Goal: Task Accomplishment & Management: Use online tool/utility

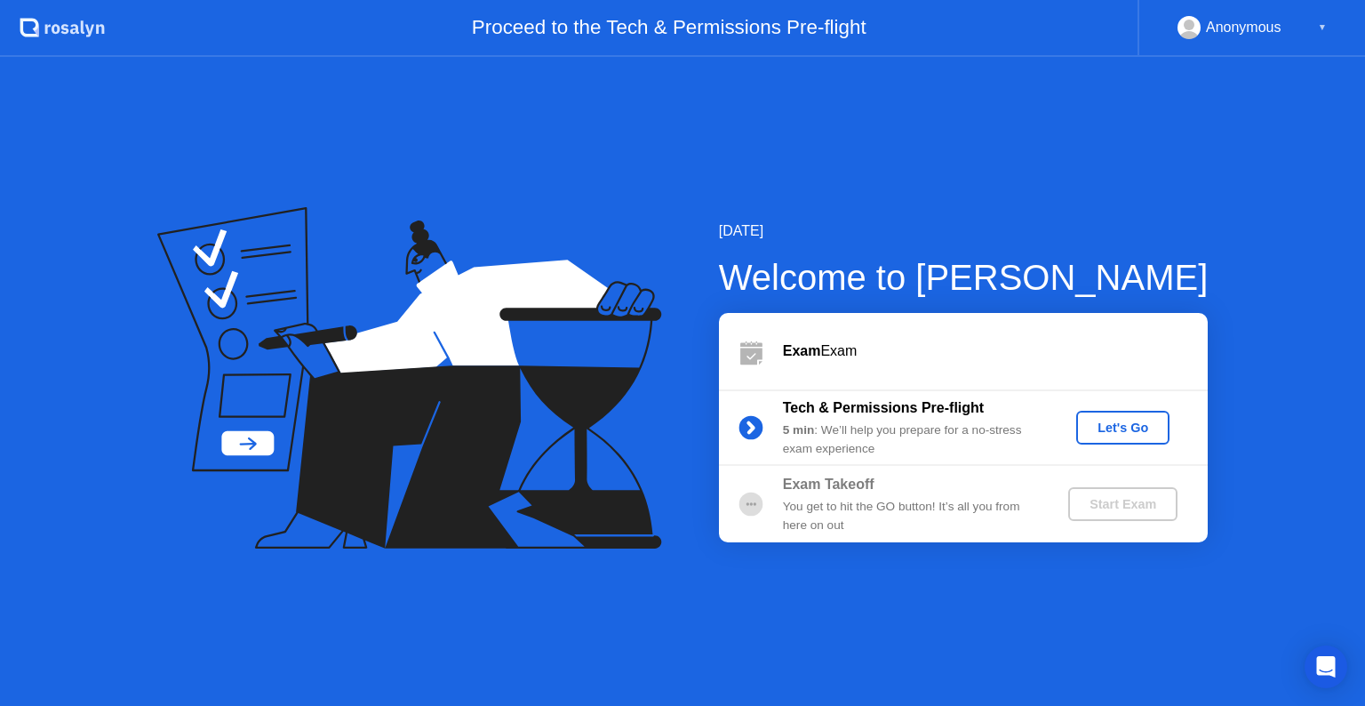
click at [1109, 430] on div "Let's Go" at bounding box center [1123, 427] width 79 height 14
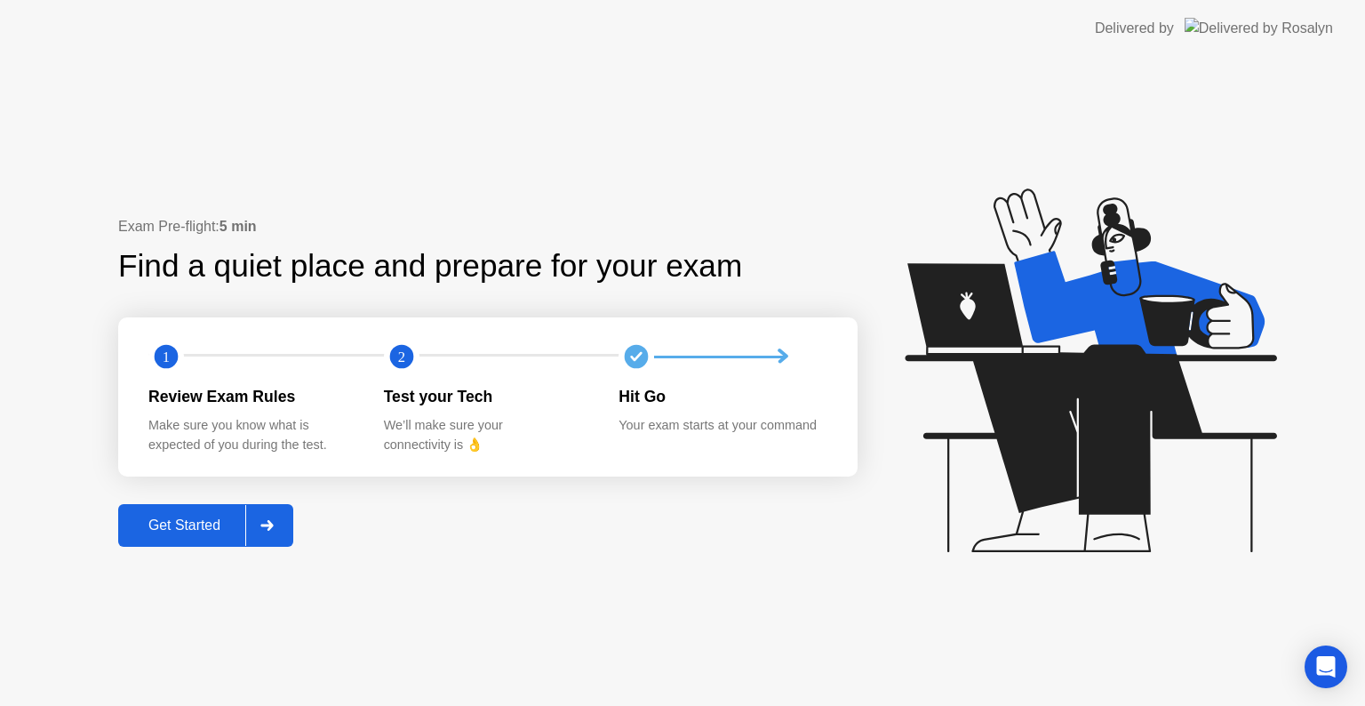
click at [236, 529] on div "Get Started" at bounding box center [185, 525] width 122 height 16
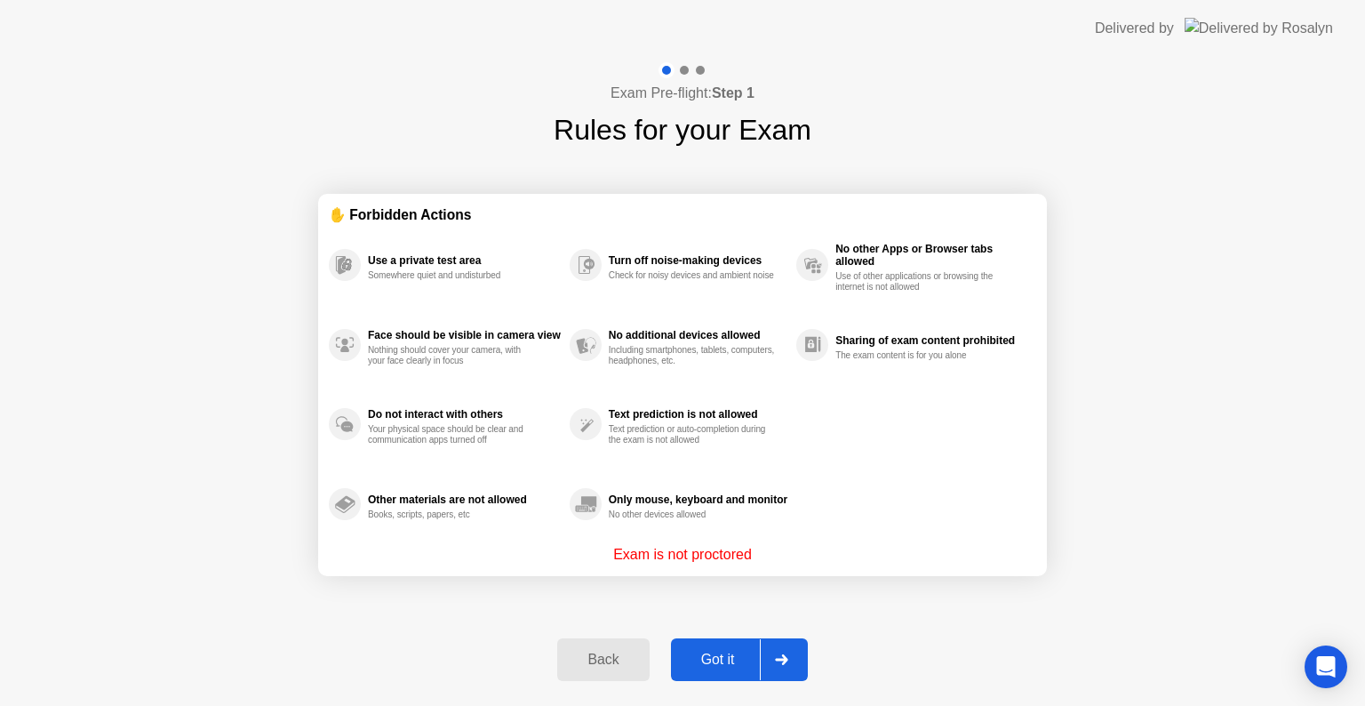
click at [750, 663] on div "Got it" at bounding box center [718, 660] width 84 height 16
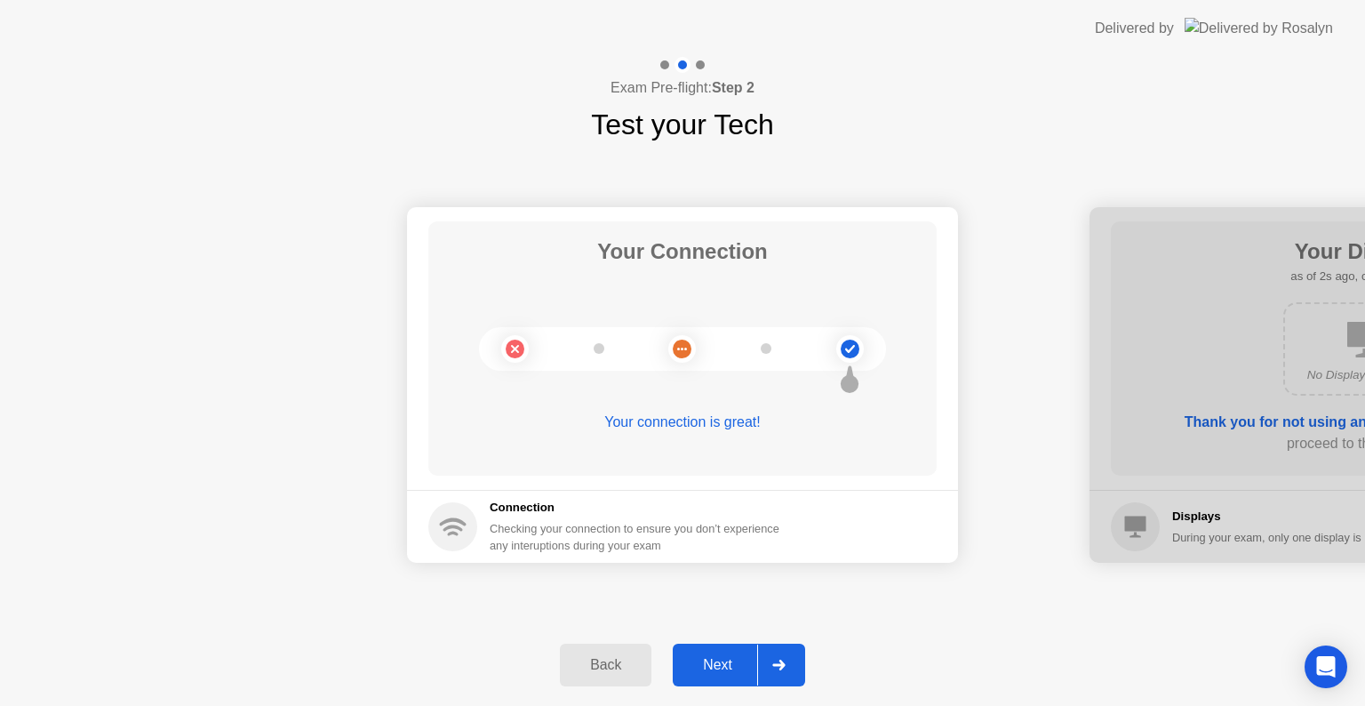
click at [747, 666] on div "Next" at bounding box center [717, 665] width 79 height 16
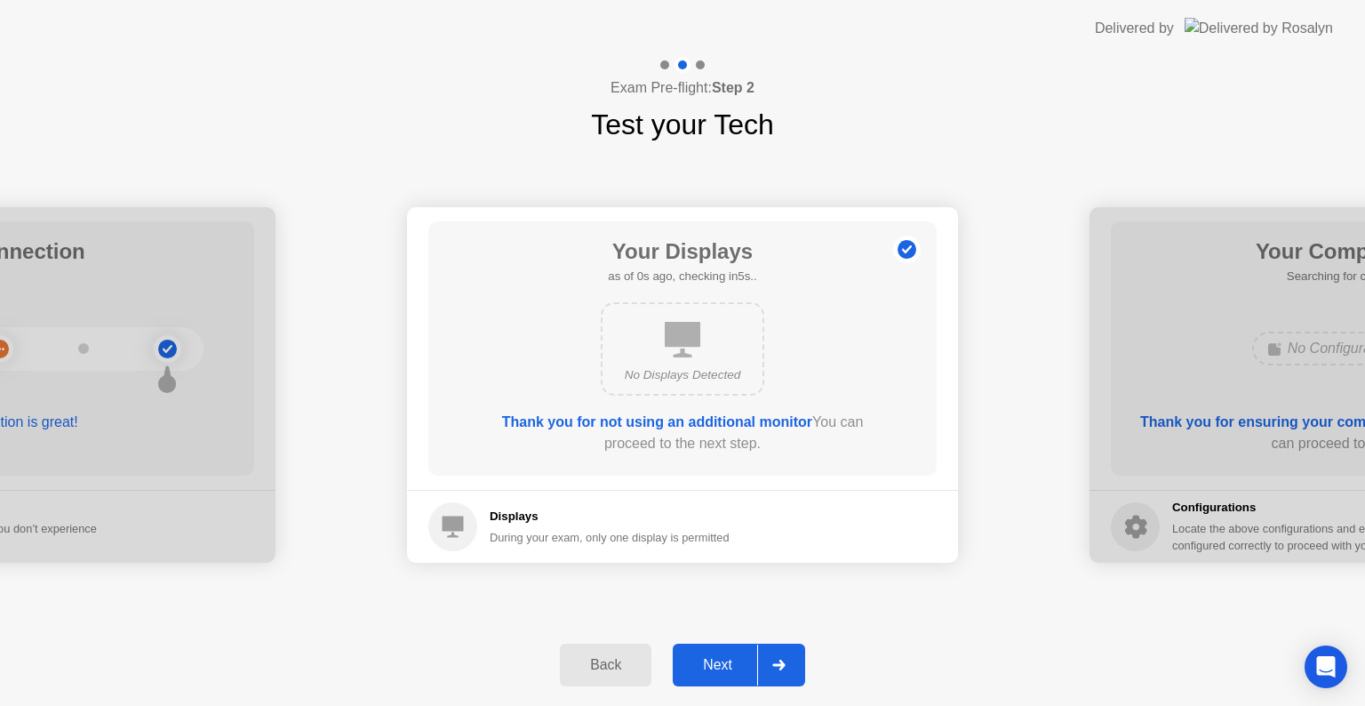
click at [747, 666] on div "Next" at bounding box center [717, 665] width 79 height 16
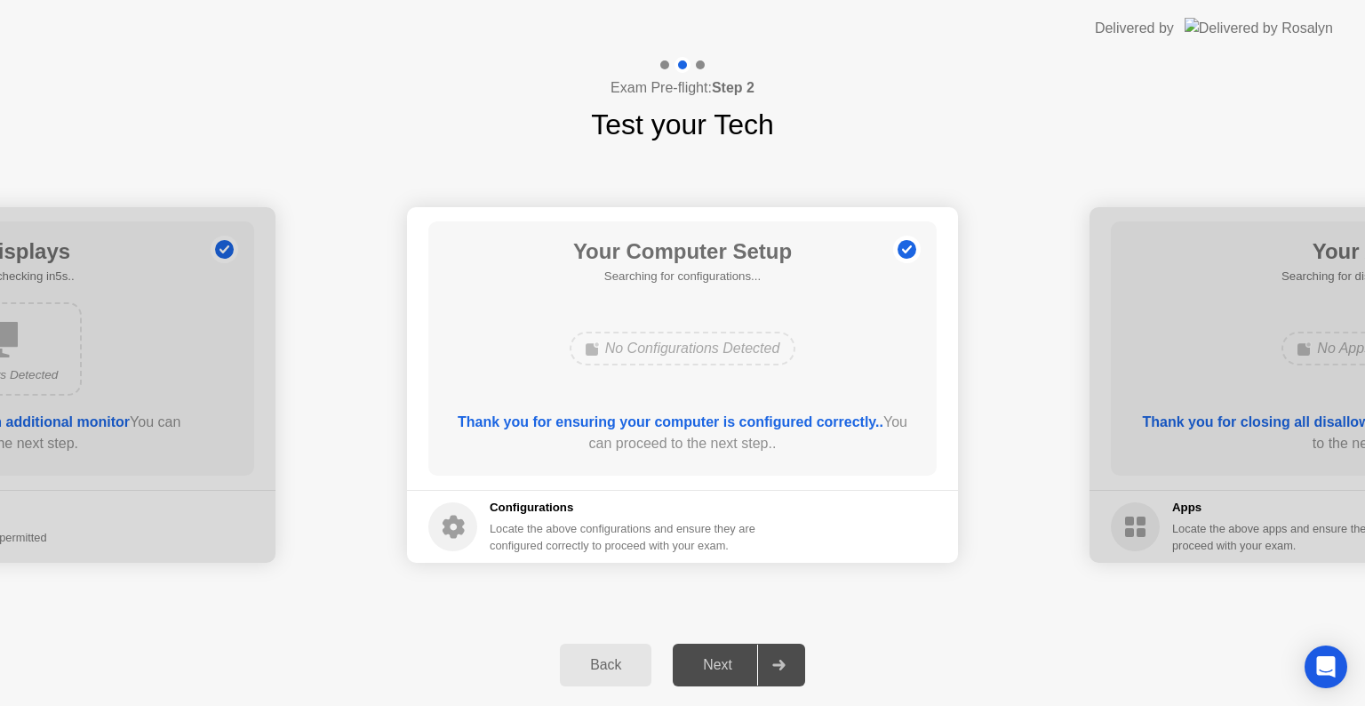
click at [638, 667] on div "Back" at bounding box center [605, 665] width 81 height 16
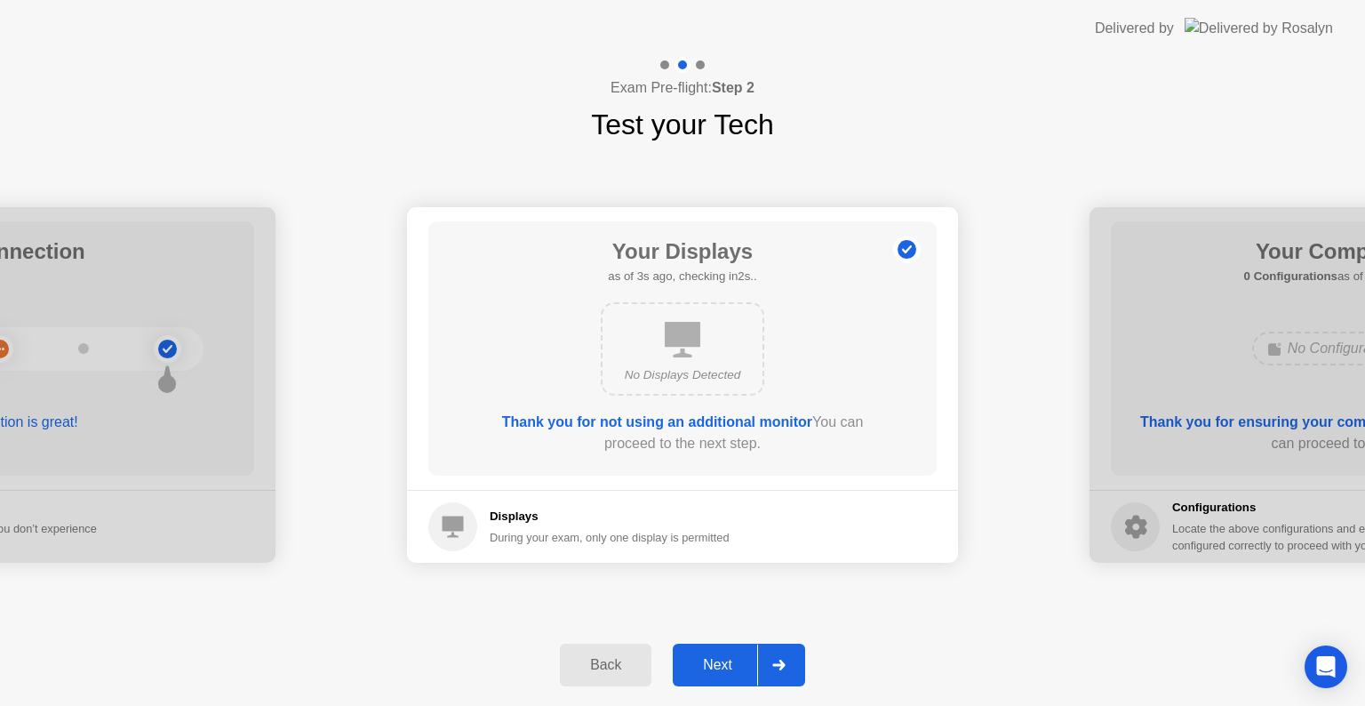
click at [732, 671] on div "Next" at bounding box center [717, 665] width 79 height 16
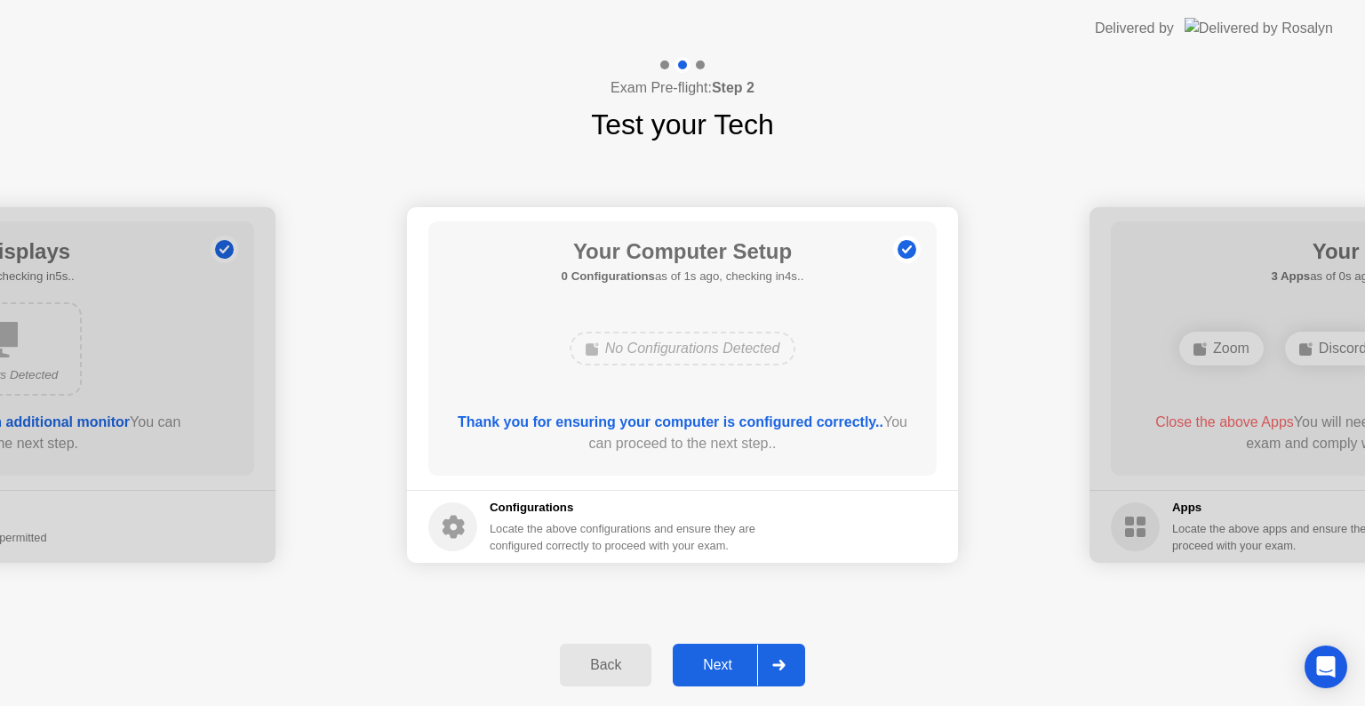
click at [732, 671] on div "Next" at bounding box center [717, 665] width 79 height 16
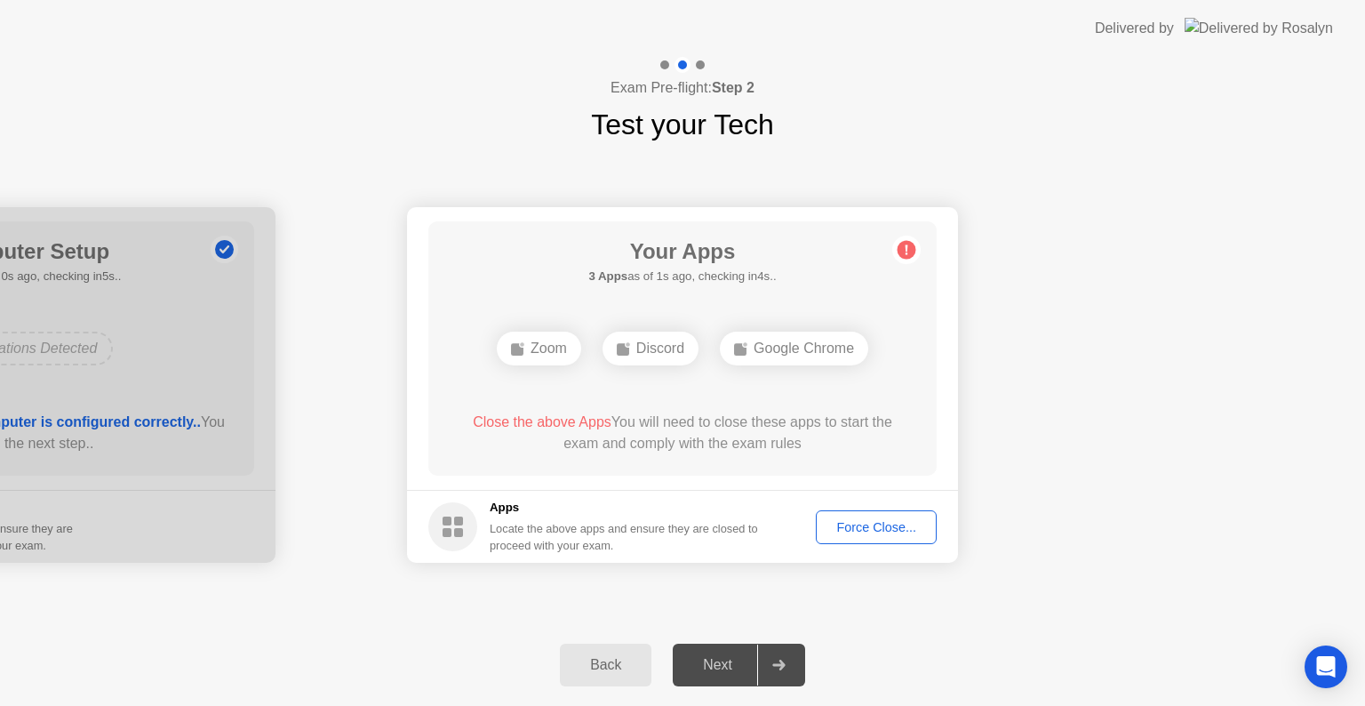
click at [889, 520] on div "Force Close..." at bounding box center [876, 527] width 108 height 14
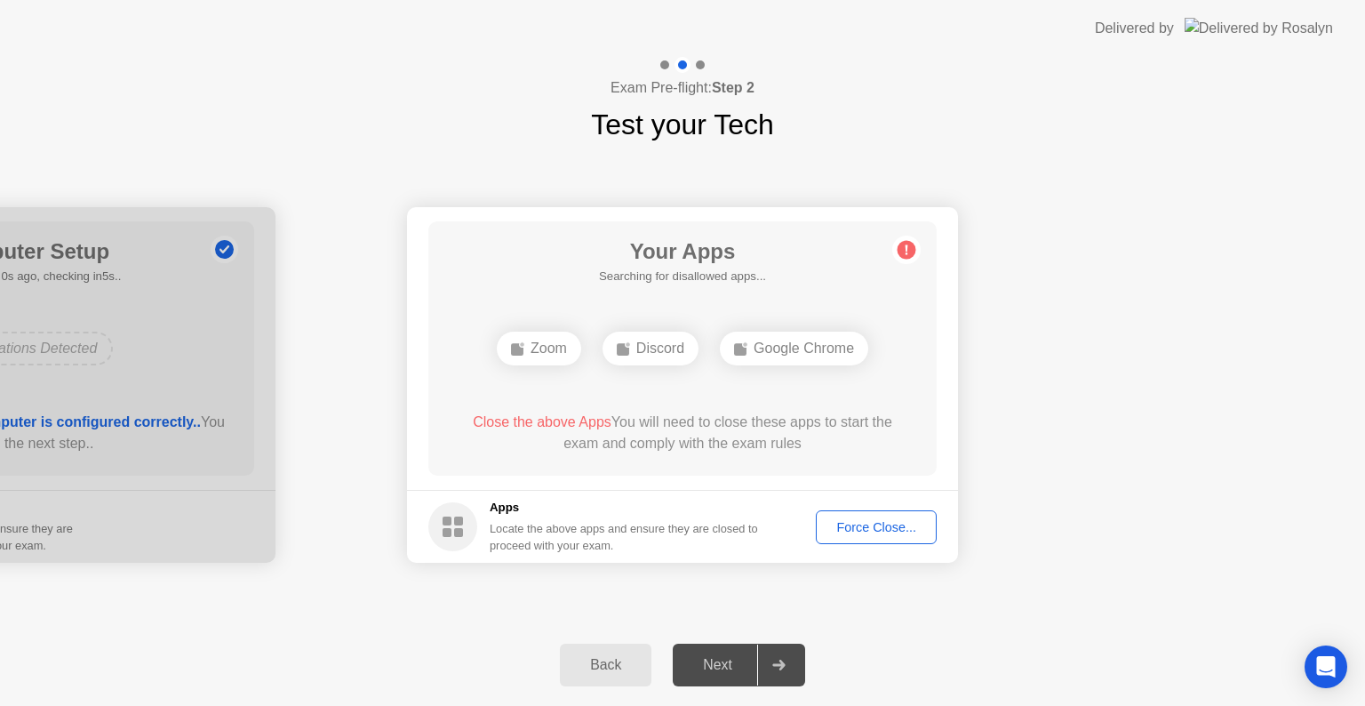
click at [882, 522] on div "Force Close..." at bounding box center [876, 527] width 108 height 14
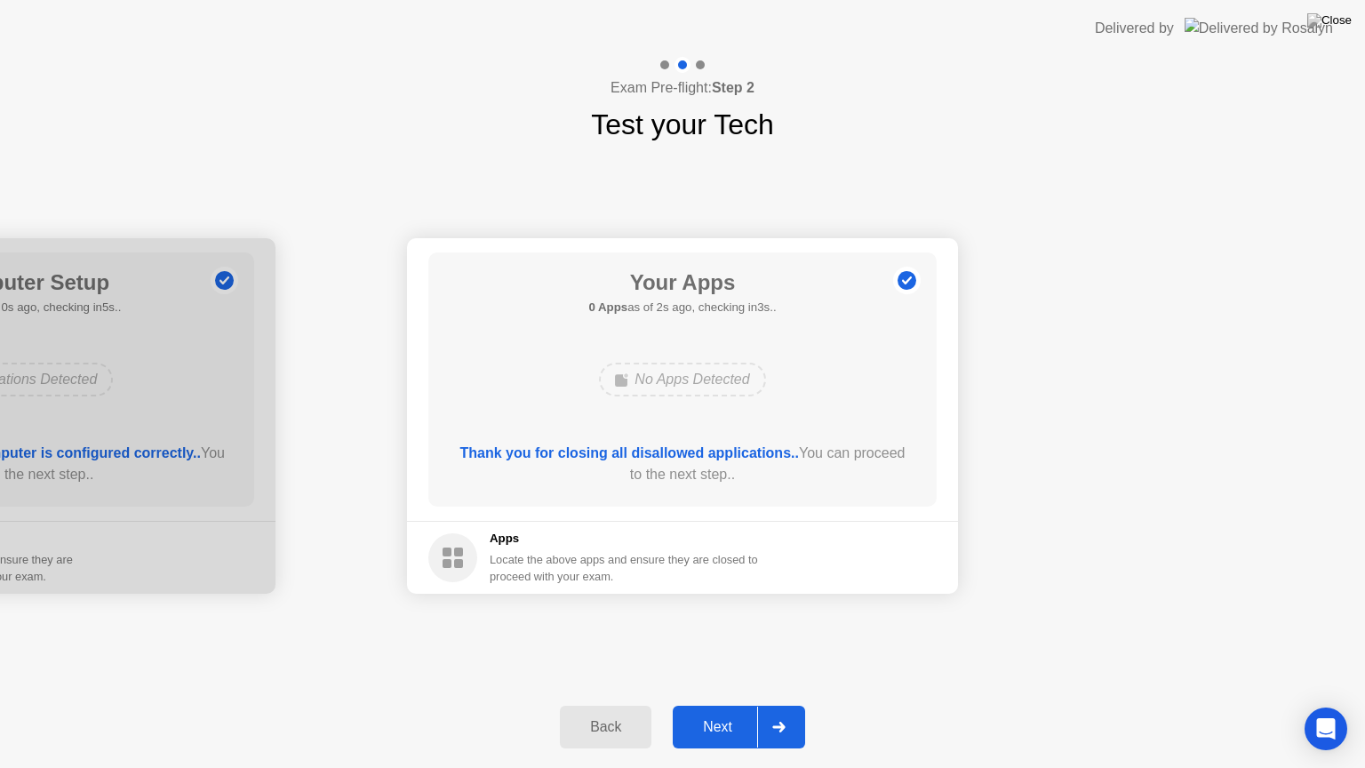
click at [789, 705] on div at bounding box center [778, 727] width 43 height 41
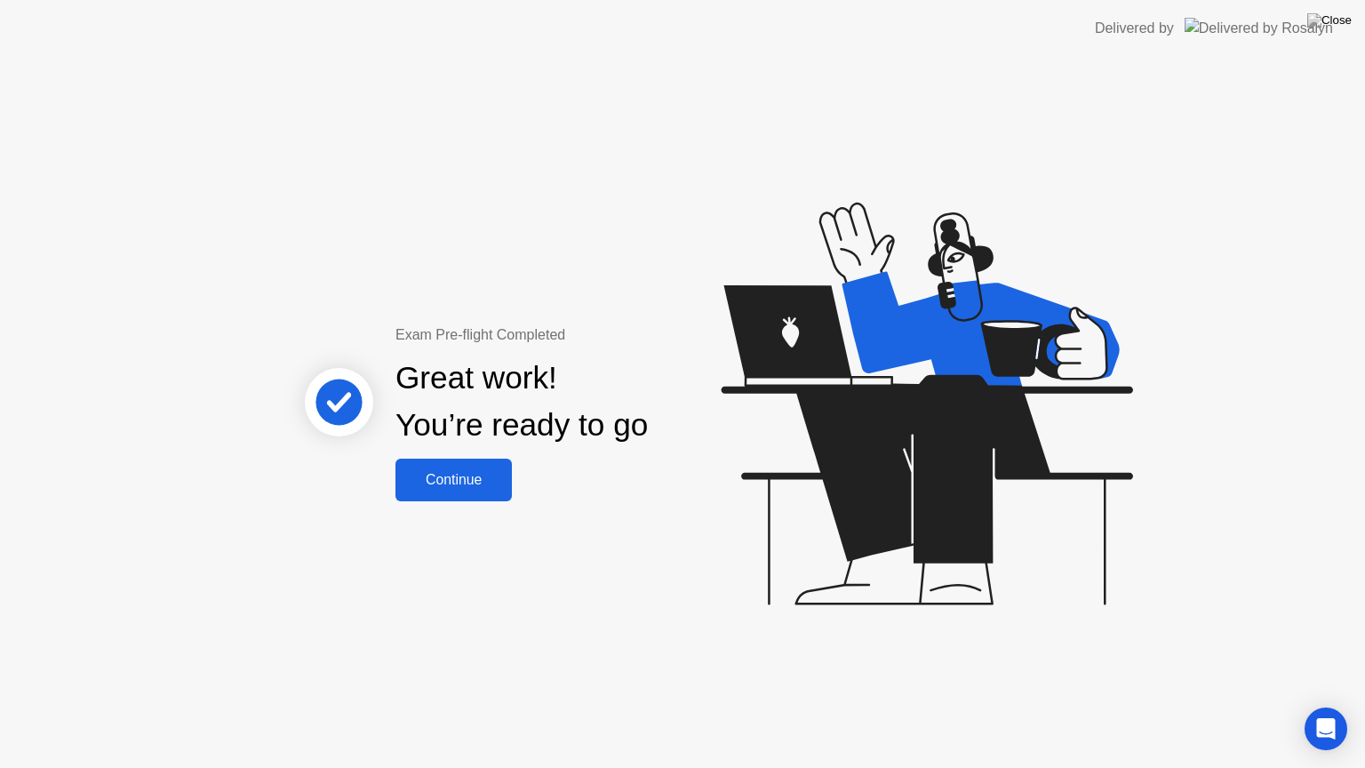
click at [444, 468] on button "Continue" at bounding box center [454, 480] width 116 height 43
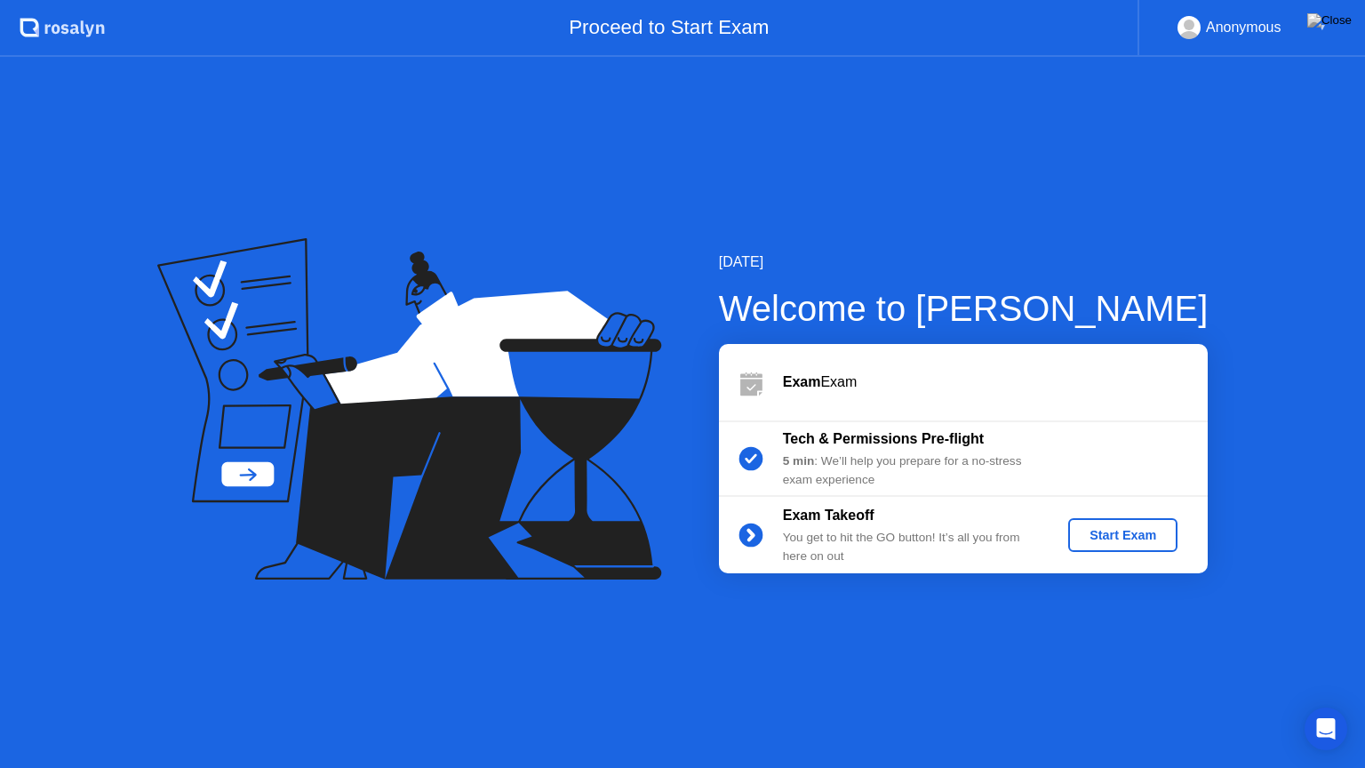
click at [1135, 513] on div "Exam Takeoff You get to hit the GO button! It’s all you from here on out Start …" at bounding box center [963, 535] width 489 height 76
click at [1135, 523] on button "Start Exam" at bounding box center [1123, 535] width 109 height 34
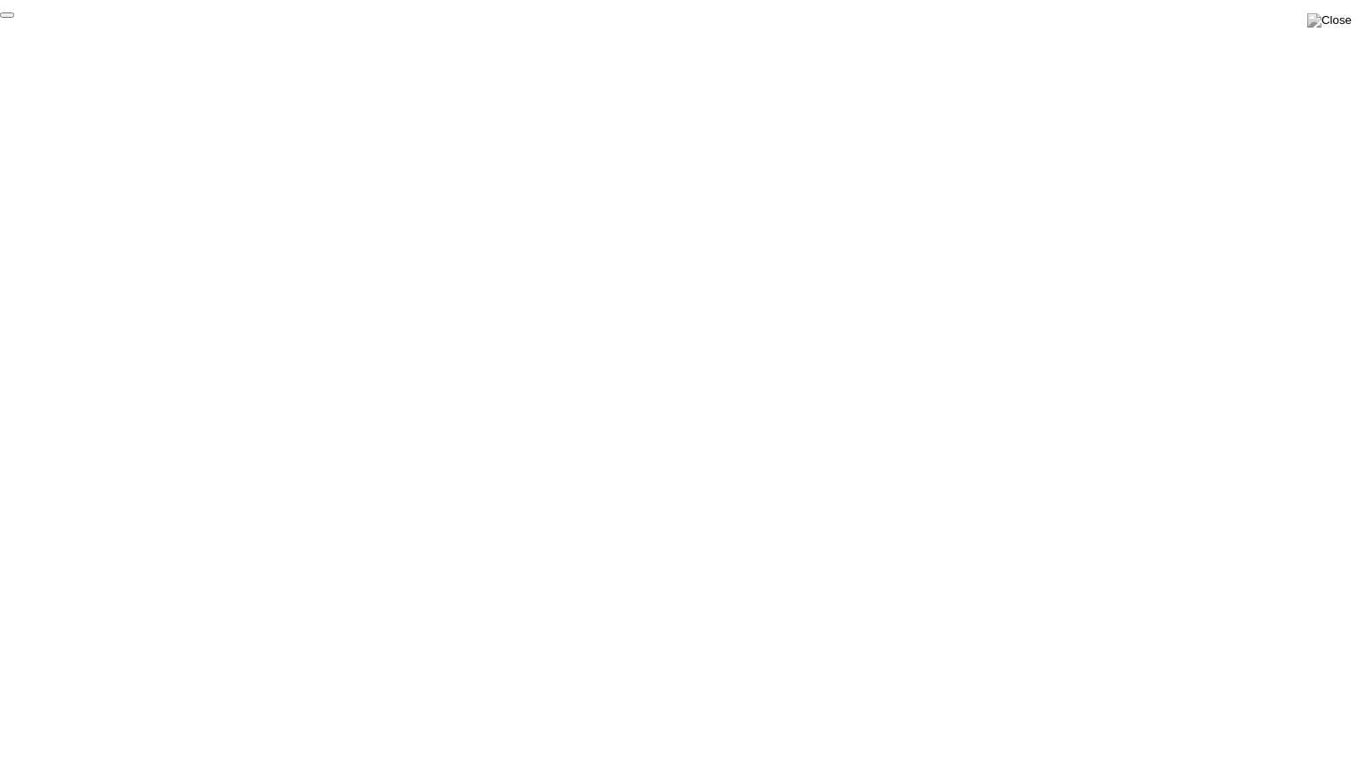
click div "End Proctoring Session"
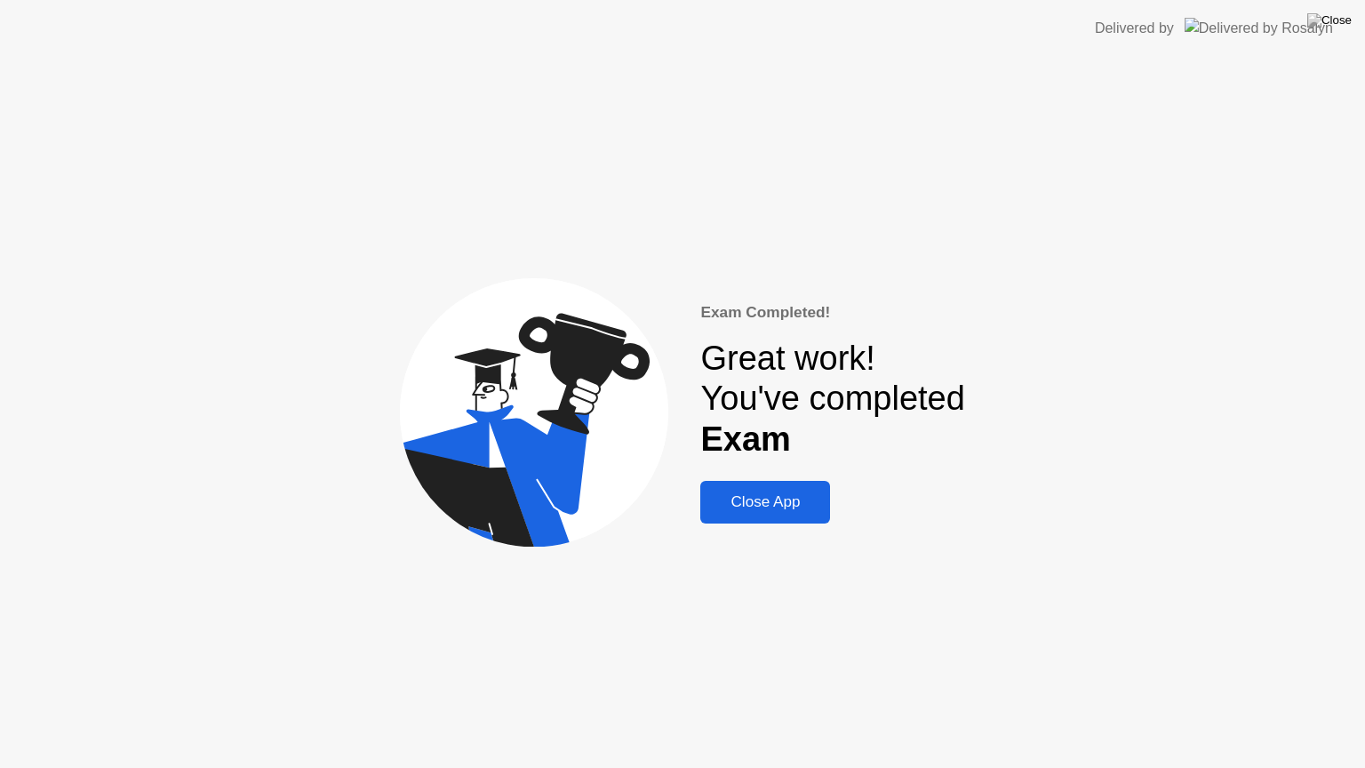
click at [810, 500] on div "Close App" at bounding box center [765, 502] width 119 height 18
